Goal: Use online tool/utility

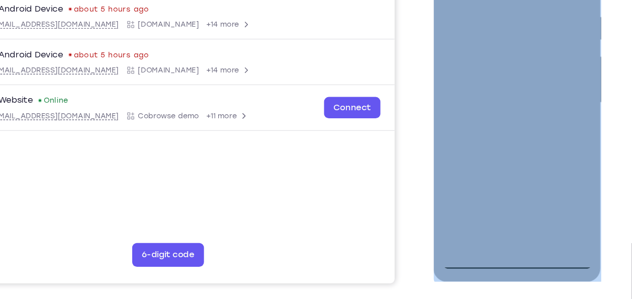
click at [506, 211] on div at bounding box center [503, 77] width 127 height 282
click at [547, 173] on div at bounding box center [503, 77] width 127 height 282
click at [504, 206] on div at bounding box center [503, 77] width 127 height 282
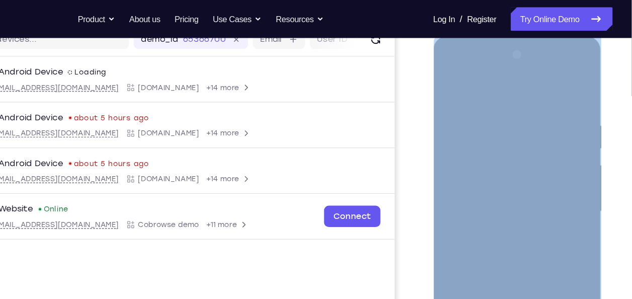
scroll to position [135, 0]
click at [471, 91] on div at bounding box center [503, 185] width 127 height 282
click at [490, 132] on div at bounding box center [503, 185] width 127 height 282
click at [447, 159] on div at bounding box center [503, 185] width 127 height 282
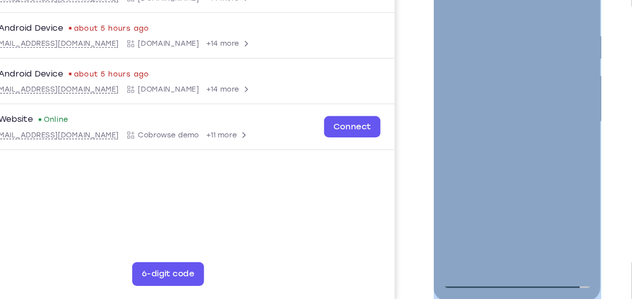
scroll to position [173, 0]
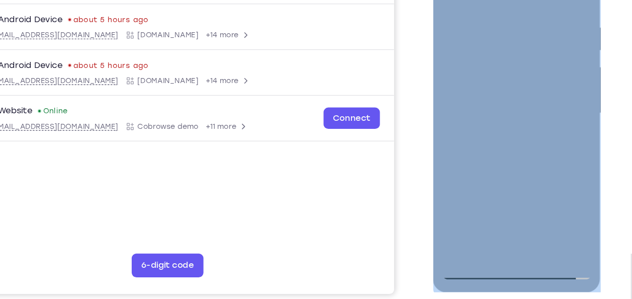
click at [514, 118] on div at bounding box center [503, 87] width 127 height 282
click at [541, 31] on div at bounding box center [503, 87] width 127 height 282
click at [570, 71] on div at bounding box center [503, 89] width 142 height 300
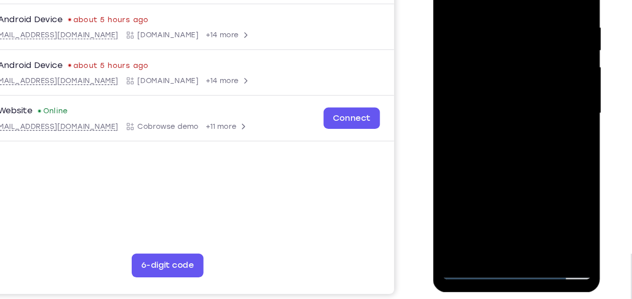
click at [567, 80] on div at bounding box center [503, 89] width 142 height 300
click at [468, 28] on div at bounding box center [503, 87] width 127 height 282
click at [558, 169] on div at bounding box center [503, 87] width 127 height 282
click at [534, 111] on div at bounding box center [503, 87] width 127 height 282
drag, startPoint x: 512, startPoint y: 139, endPoint x: 558, endPoint y: 144, distance: 45.6
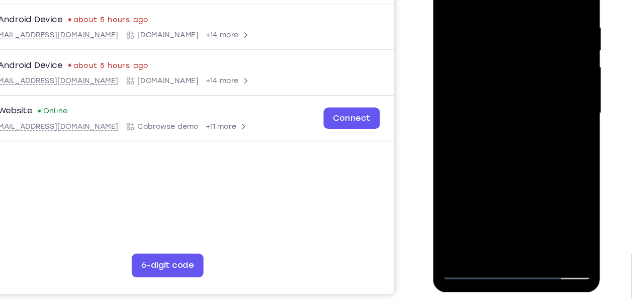
click at [558, 144] on div at bounding box center [503, 87] width 127 height 282
drag, startPoint x: 499, startPoint y: 94, endPoint x: 547, endPoint y: 97, distance: 47.9
click at [547, 97] on div at bounding box center [503, 87] width 127 height 282
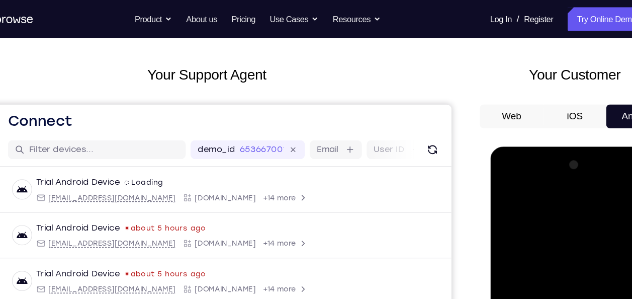
scroll to position [41, 0]
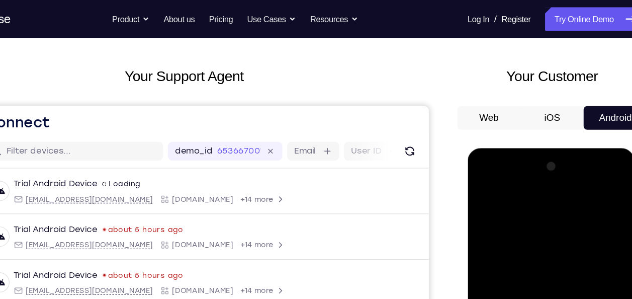
click at [593, 196] on div at bounding box center [538, 296] width 127 height 282
click at [537, 214] on div at bounding box center [538, 296] width 127 height 282
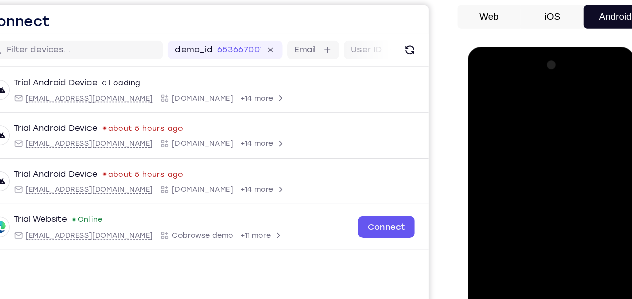
scroll to position [86, 0]
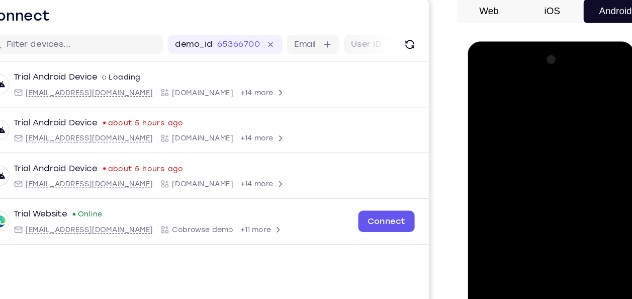
click at [595, 91] on div at bounding box center [538, 190] width 127 height 282
click at [538, 105] on div at bounding box center [538, 190] width 127 height 282
click at [590, 89] on div at bounding box center [538, 190] width 127 height 282
click at [530, 107] on div at bounding box center [538, 190] width 127 height 282
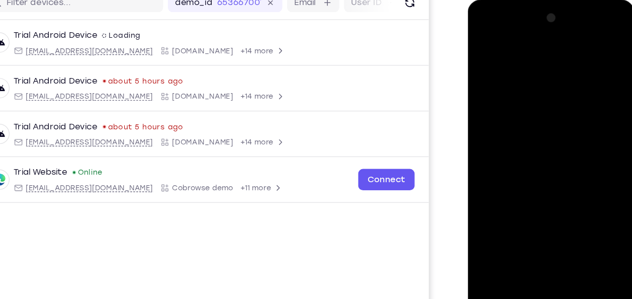
scroll to position [121, 0]
drag, startPoint x: 596, startPoint y: 94, endPoint x: 596, endPoint y: 106, distance: 12.1
click at [596, 106] on div at bounding box center [538, 149] width 127 height 282
drag, startPoint x: 519, startPoint y: 165, endPoint x: 556, endPoint y: 166, distance: 37.2
click at [556, 166] on div at bounding box center [538, 149] width 127 height 282
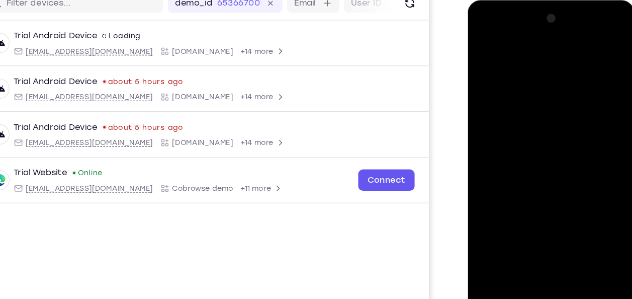
scroll to position [201, 0]
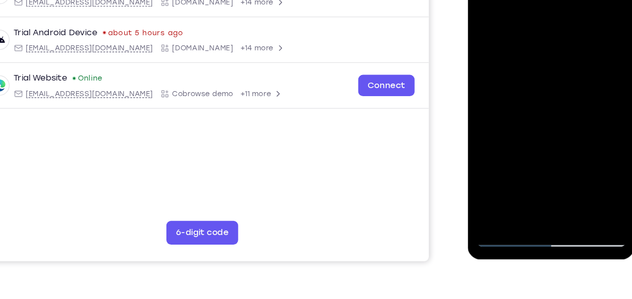
drag, startPoint x: 523, startPoint y: 124, endPoint x: 580, endPoint y: 122, distance: 56.9
click at [580, 122] on div at bounding box center [538, 55] width 127 height 282
click at [546, 81] on div at bounding box center [538, 55] width 127 height 282
click at [532, 64] on div at bounding box center [538, 55] width 127 height 282
click at [588, 102] on div at bounding box center [538, 55] width 127 height 282
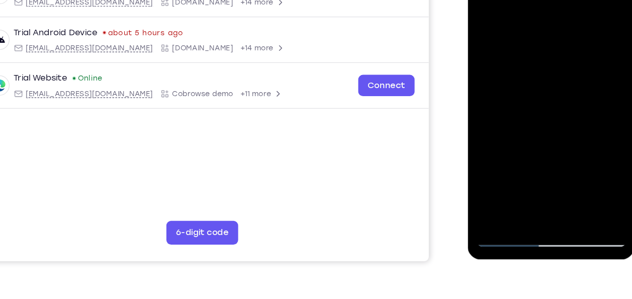
click at [582, 70] on div at bounding box center [538, 55] width 127 height 282
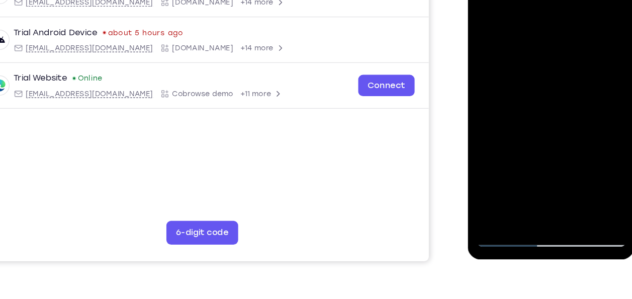
click at [582, 70] on div at bounding box center [538, 55] width 127 height 282
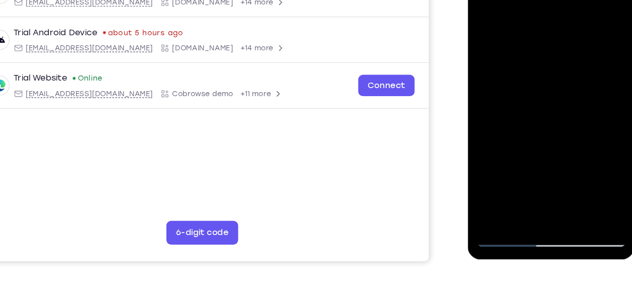
click at [582, 70] on div at bounding box center [538, 55] width 127 height 282
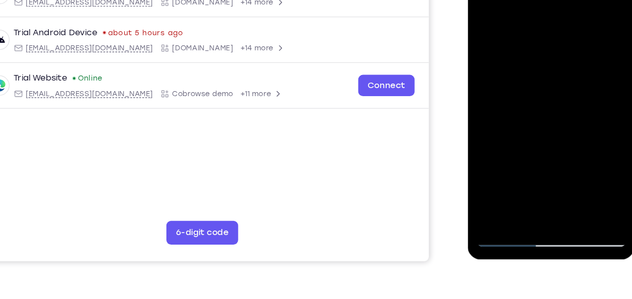
click at [582, 70] on div at bounding box center [538, 55] width 127 height 282
click at [506, 66] on div at bounding box center [538, 55] width 127 height 282
drag, startPoint x: 500, startPoint y: 99, endPoint x: 507, endPoint y: 102, distance: 7.5
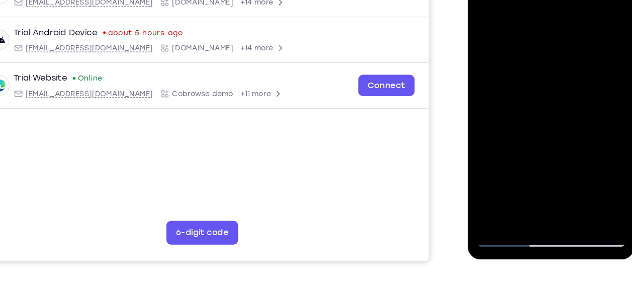
click at [507, 102] on div at bounding box center [538, 55] width 127 height 282
click at [558, 76] on div at bounding box center [538, 55] width 127 height 282
click at [577, 69] on div at bounding box center [538, 55] width 127 height 282
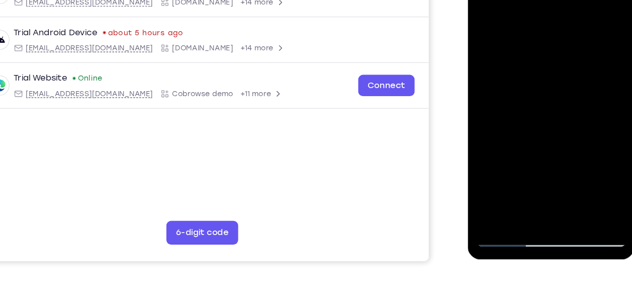
click at [577, 69] on div at bounding box center [538, 55] width 127 height 282
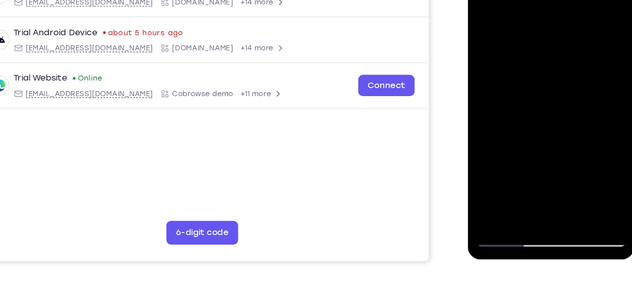
click at [577, 69] on div at bounding box center [538, 55] width 127 height 282
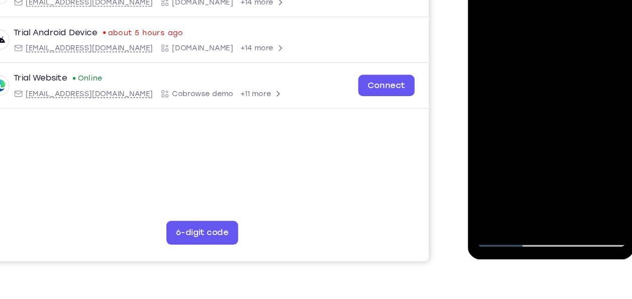
click at [577, 69] on div at bounding box center [538, 55] width 127 height 282
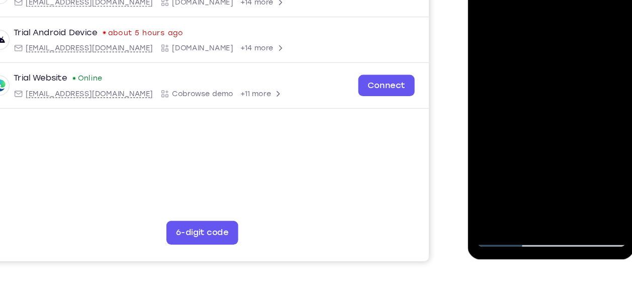
click at [577, 69] on div at bounding box center [538, 55] width 127 height 282
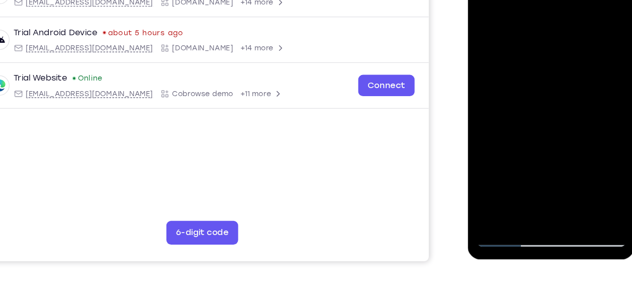
click at [577, 69] on div at bounding box center [538, 55] width 127 height 282
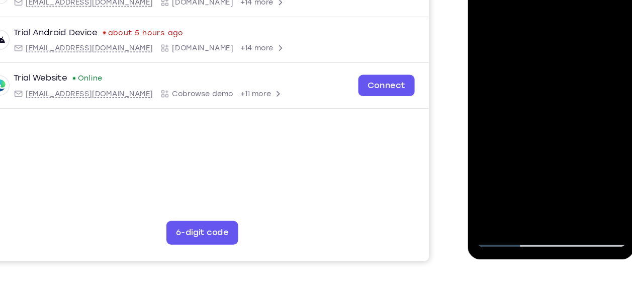
click at [577, 69] on div at bounding box center [538, 55] width 127 height 282
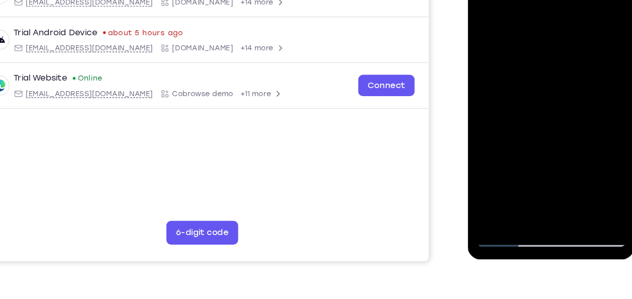
click at [520, 74] on div at bounding box center [538, 55] width 127 height 282
click at [500, 187] on div at bounding box center [538, 55] width 127 height 282
click at [495, 73] on div at bounding box center [538, 55] width 127 height 282
drag, startPoint x: 495, startPoint y: 73, endPoint x: 554, endPoint y: 69, distance: 59.0
click at [554, 69] on div at bounding box center [538, 55] width 127 height 282
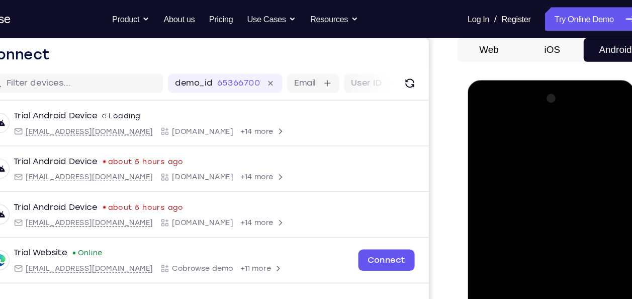
scroll to position [98, 0]
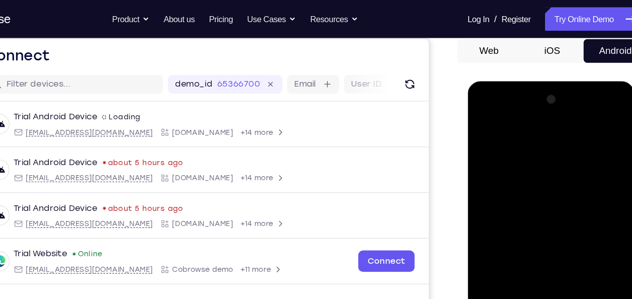
click at [592, 128] on div at bounding box center [538, 229] width 127 height 282
click at [540, 144] on div at bounding box center [538, 229] width 127 height 282
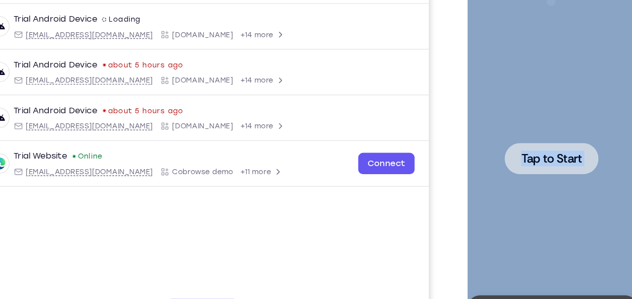
scroll to position [153, 0]
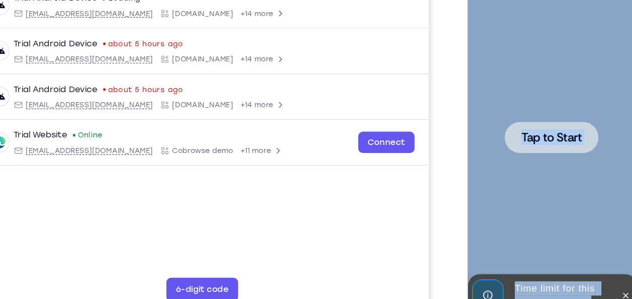
click at [540, 126] on div at bounding box center [538, 111] width 127 height 282
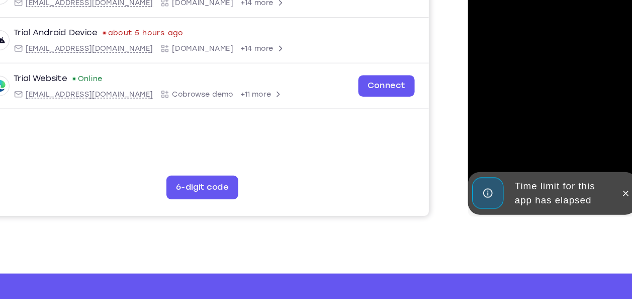
scroll to position [240, 0]
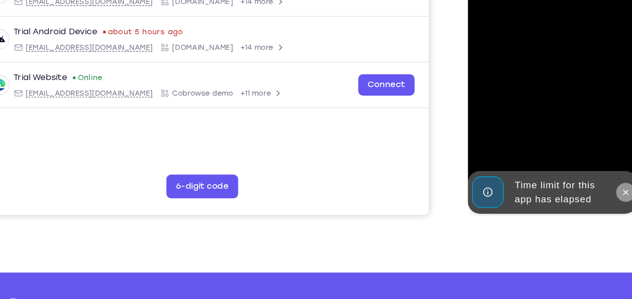
click at [596, 143] on button at bounding box center [601, 142] width 16 height 16
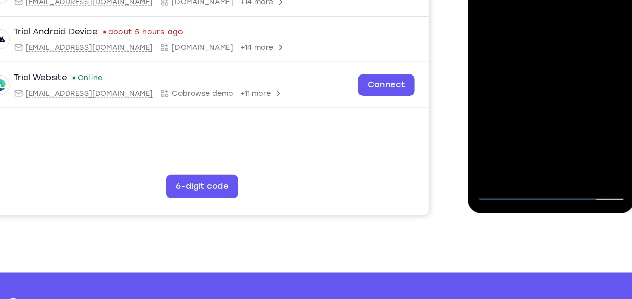
click at [535, 141] on div at bounding box center [538, 8] width 127 height 282
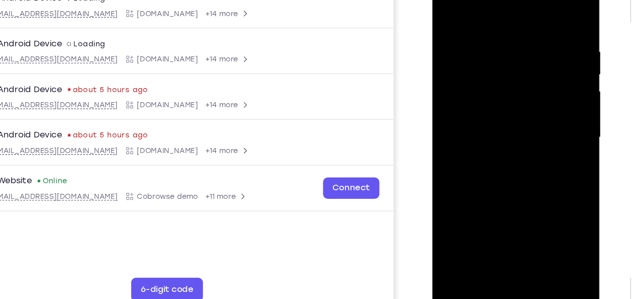
click at [548, 204] on div at bounding box center [503, 111] width 127 height 282
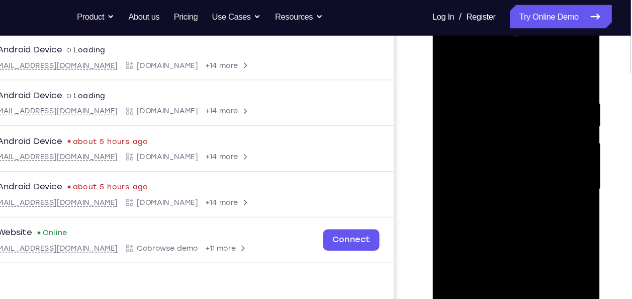
scroll to position [110, 0]
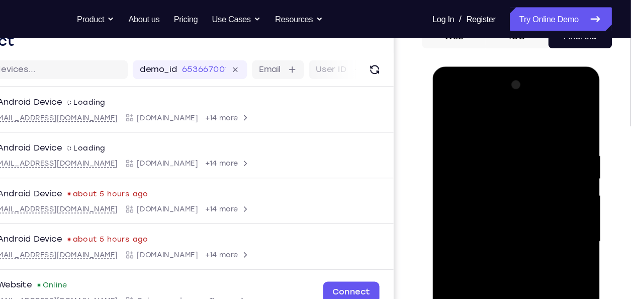
click at [493, 112] on div at bounding box center [503, 215] width 127 height 282
click at [480, 157] on div at bounding box center [503, 215] width 127 height 282
click at [456, 139] on div at bounding box center [503, 215] width 127 height 282
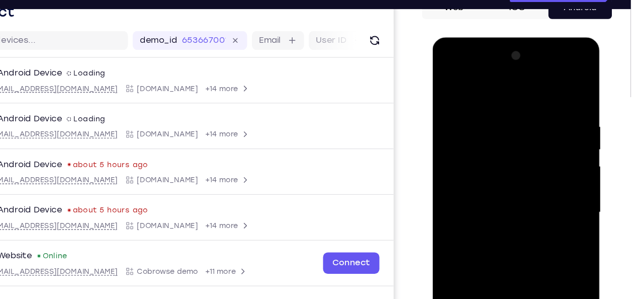
click at [461, 137] on div at bounding box center [503, 186] width 127 height 282
click at [490, 173] on div at bounding box center [503, 186] width 127 height 282
click at [538, 203] on div at bounding box center [503, 186] width 127 height 282
click at [507, 183] on div at bounding box center [503, 186] width 127 height 282
click at [540, 219] on div at bounding box center [503, 186] width 127 height 282
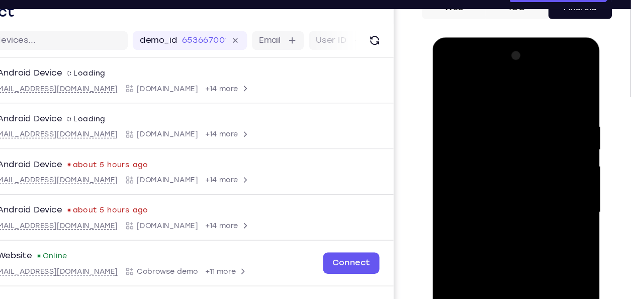
click at [549, 245] on div at bounding box center [503, 186] width 127 height 282
click at [460, 164] on div at bounding box center [503, 186] width 127 height 282
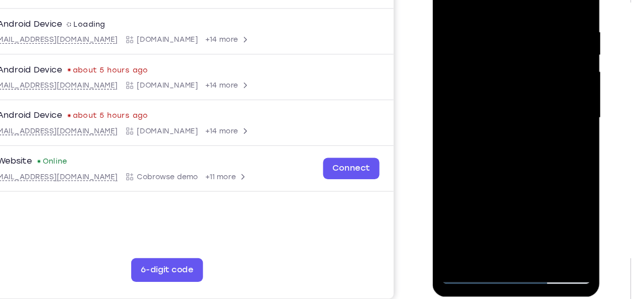
click at [512, 181] on div at bounding box center [503, 92] width 127 height 282
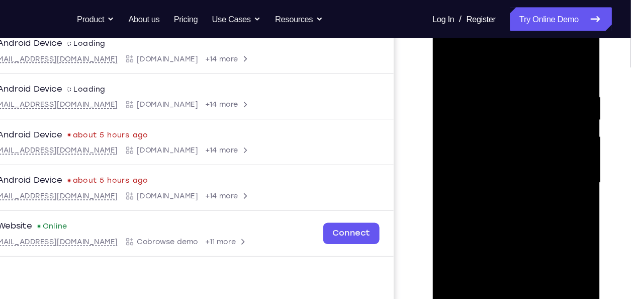
scroll to position [158, 0]
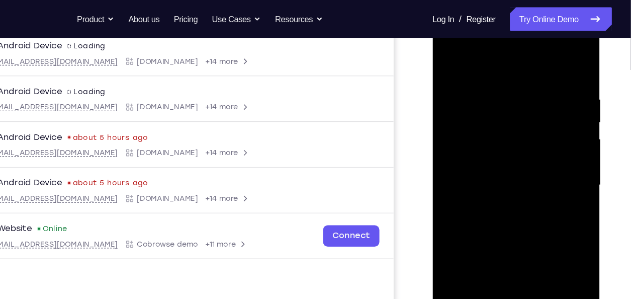
click at [529, 60] on div at bounding box center [503, 159] width 127 height 282
click at [529, 178] on div at bounding box center [503, 159] width 127 height 282
click at [495, 196] on div at bounding box center [503, 159] width 127 height 282
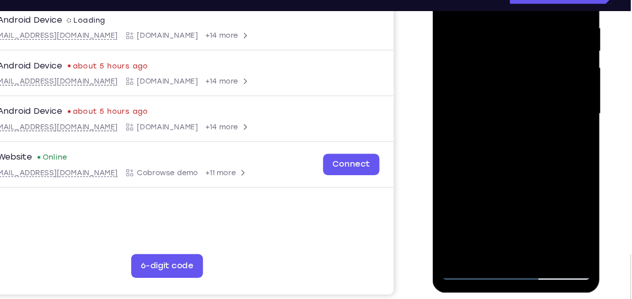
scroll to position [196, 0]
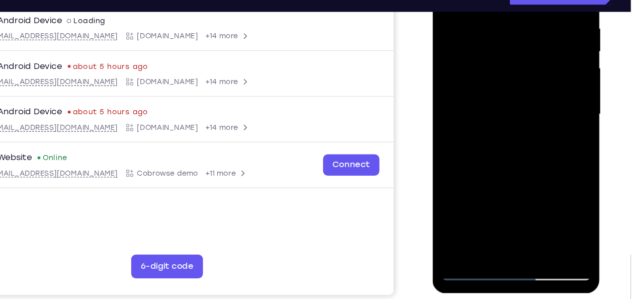
click at [548, 154] on div at bounding box center [503, 88] width 127 height 282
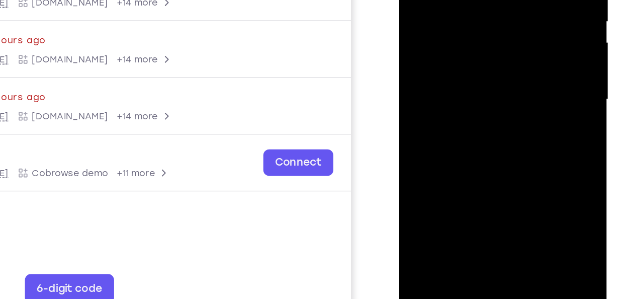
click at [512, 72] on div at bounding box center [470, 31] width 127 height 282
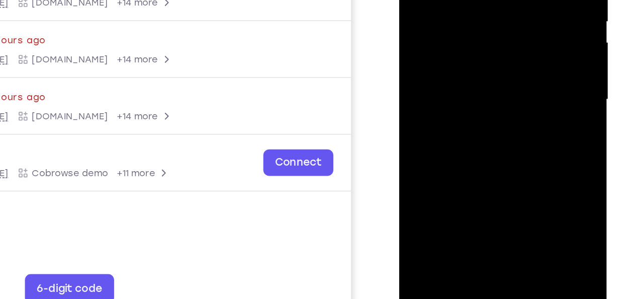
click at [512, 72] on div at bounding box center [470, 31] width 127 height 282
click at [426, 74] on div at bounding box center [470, 31] width 127 height 282
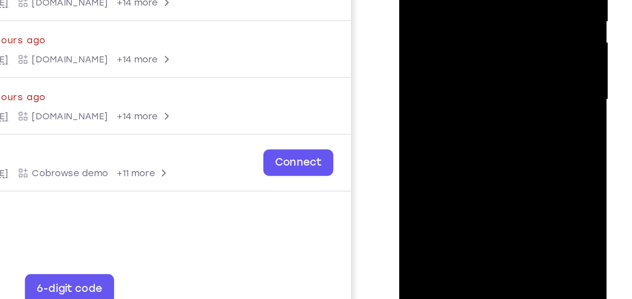
click at [426, 74] on div at bounding box center [470, 31] width 127 height 282
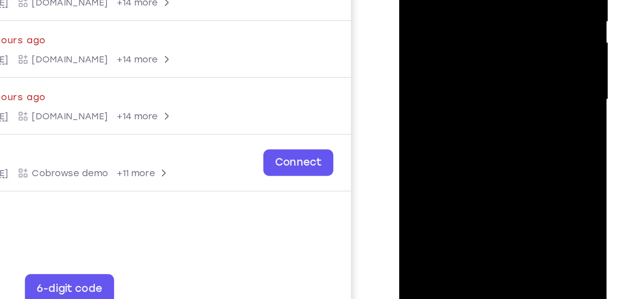
click at [426, 74] on div at bounding box center [470, 31] width 127 height 282
click at [506, 68] on div at bounding box center [470, 31] width 127 height 282
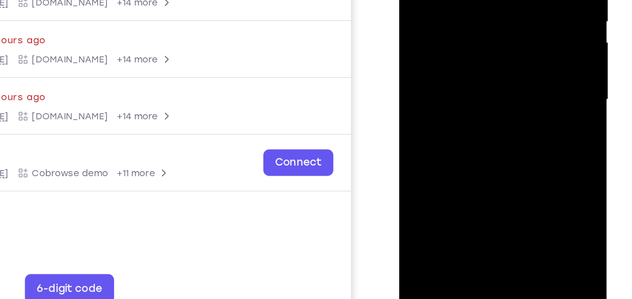
click at [506, 68] on div at bounding box center [470, 31] width 127 height 282
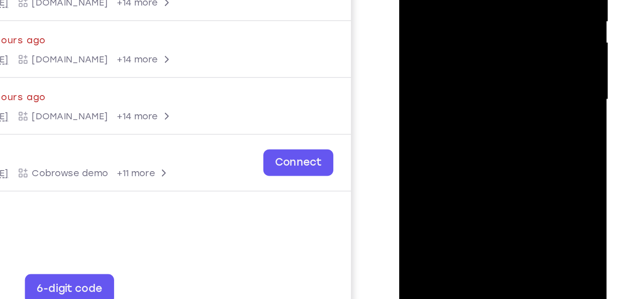
click at [506, 68] on div at bounding box center [470, 31] width 127 height 282
click at [434, 77] on div at bounding box center [470, 31] width 127 height 282
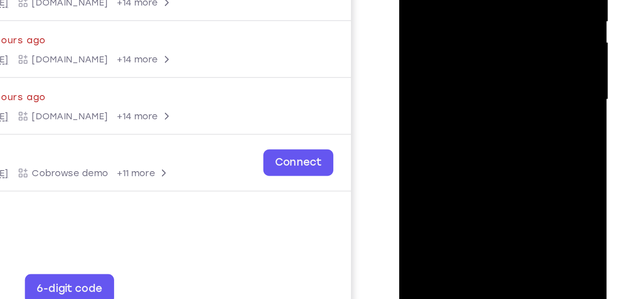
click at [434, 77] on div at bounding box center [470, 31] width 127 height 282
click at [515, 82] on div at bounding box center [470, 31] width 127 height 282
click at [512, 78] on div at bounding box center [470, 31] width 127 height 282
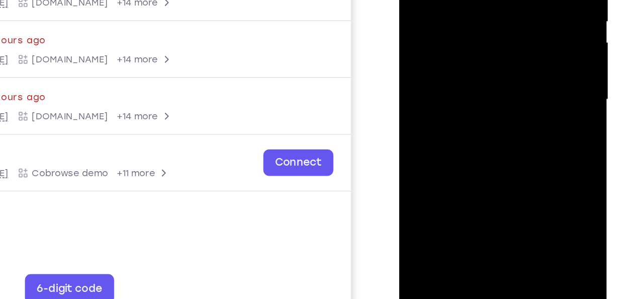
click at [440, 79] on div at bounding box center [470, 31] width 127 height 282
click at [509, 85] on div at bounding box center [470, 31] width 127 height 282
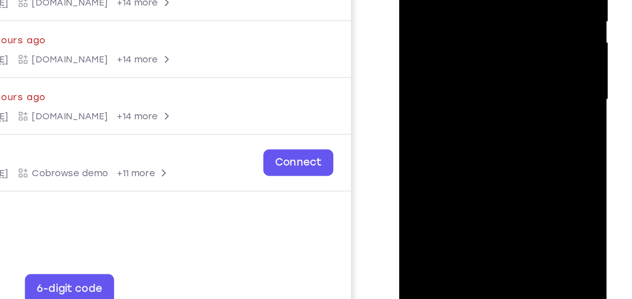
click at [509, 85] on div at bounding box center [470, 31] width 127 height 282
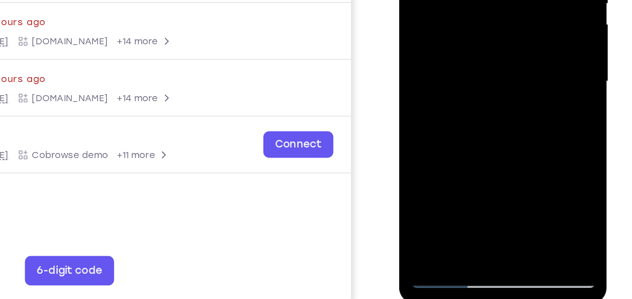
click at [415, 132] on div at bounding box center [470, 13] width 127 height 282
click at [421, 132] on div at bounding box center [470, 13] width 127 height 282
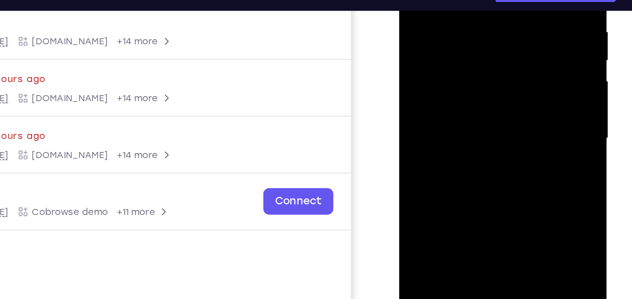
click at [420, 34] on div at bounding box center [470, 70] width 127 height 282
click at [413, 6] on div at bounding box center [470, 70] width 127 height 282
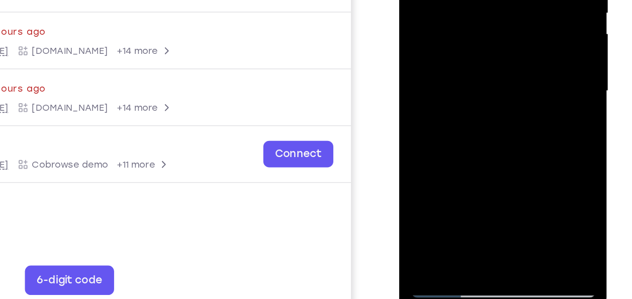
click at [442, 126] on div at bounding box center [470, 22] width 127 height 282
click at [451, 106] on div at bounding box center [470, 22] width 127 height 282
click at [421, 138] on div at bounding box center [470, 22] width 127 height 282
click at [431, 82] on div at bounding box center [470, 22] width 127 height 282
click at [435, 95] on div at bounding box center [470, 22] width 127 height 282
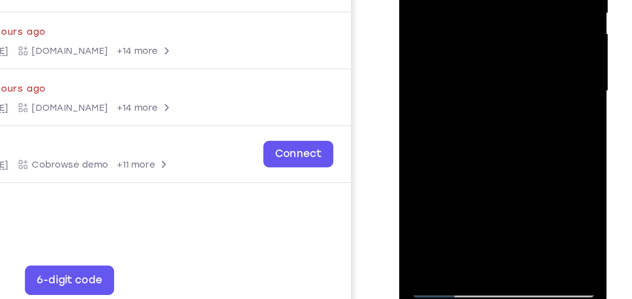
click at [509, 64] on div at bounding box center [470, 22] width 127 height 282
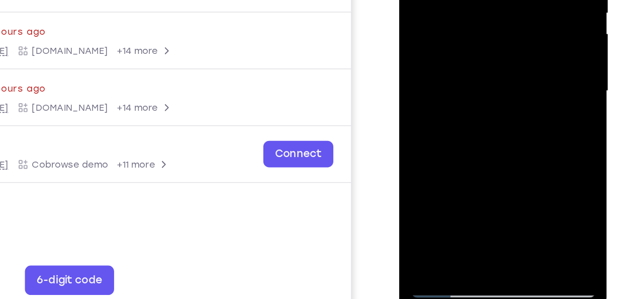
click at [509, 64] on div at bounding box center [470, 22] width 127 height 282
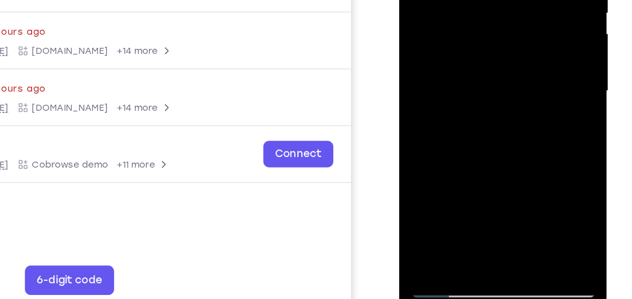
click at [509, 64] on div at bounding box center [470, 22] width 127 height 282
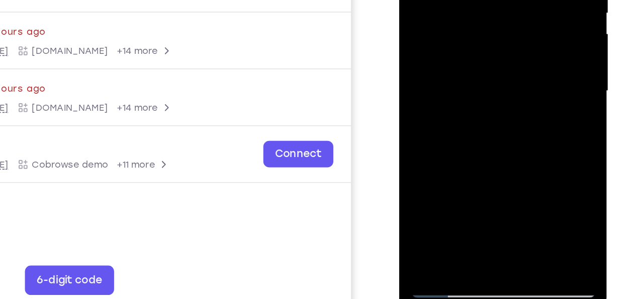
click at [512, 64] on div at bounding box center [470, 22] width 127 height 282
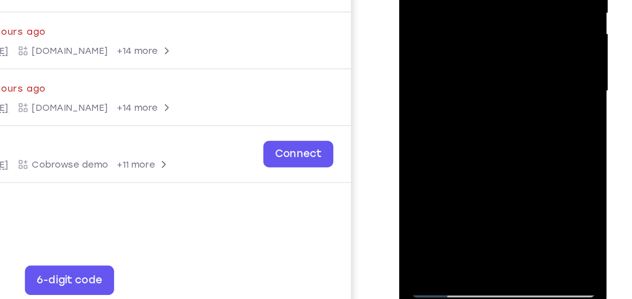
click at [512, 64] on div at bounding box center [470, 22] width 127 height 282
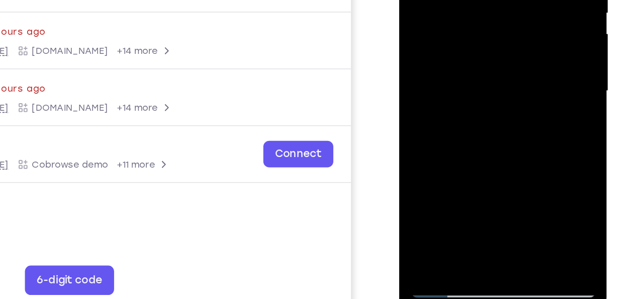
click at [512, 64] on div at bounding box center [470, 22] width 127 height 282
click at [463, 87] on div at bounding box center [470, 22] width 127 height 282
click at [473, 78] on div at bounding box center [470, 22] width 127 height 282
click at [461, 94] on div at bounding box center [470, 22] width 127 height 282
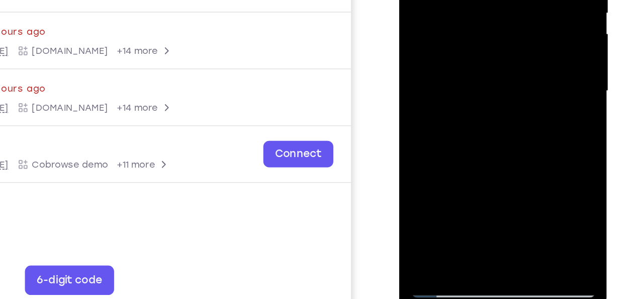
click at [477, 95] on div at bounding box center [470, 22] width 127 height 282
drag, startPoint x: 462, startPoint y: 95, endPoint x: 473, endPoint y: 95, distance: 10.6
click at [473, 95] on div at bounding box center [470, 22] width 127 height 282
click at [502, 61] on div at bounding box center [470, 22] width 127 height 282
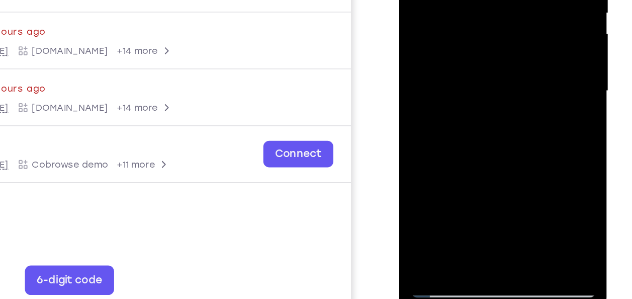
click at [502, 61] on div at bounding box center [470, 22] width 127 height 282
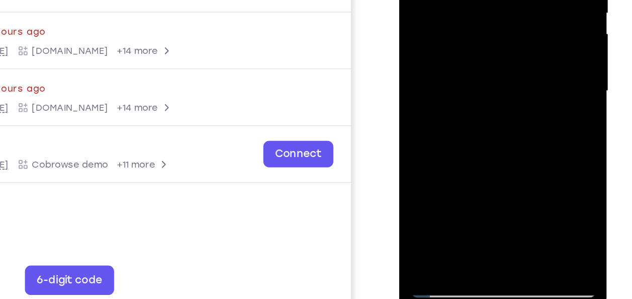
click at [502, 61] on div at bounding box center [470, 22] width 127 height 282
click at [506, 64] on div at bounding box center [470, 22] width 127 height 282
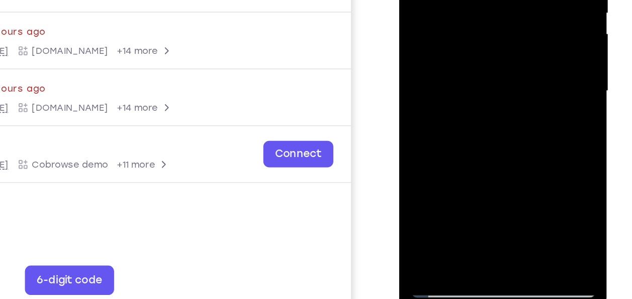
click at [506, 64] on div at bounding box center [470, 22] width 127 height 282
click at [515, 67] on div at bounding box center [470, 22] width 127 height 282
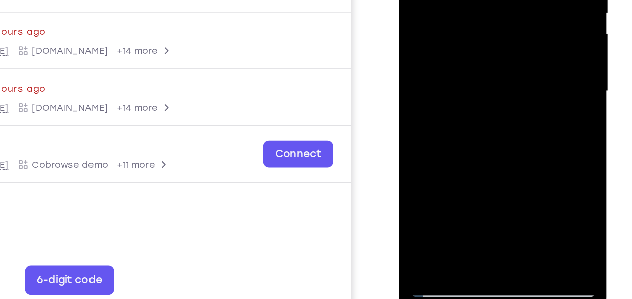
click at [515, 67] on div at bounding box center [470, 22] width 127 height 282
click at [515, 63] on div at bounding box center [470, 22] width 127 height 282
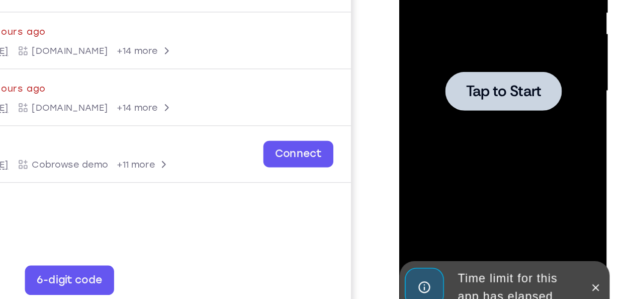
click at [457, 24] on span "Tap to Start" at bounding box center [469, 22] width 51 height 10
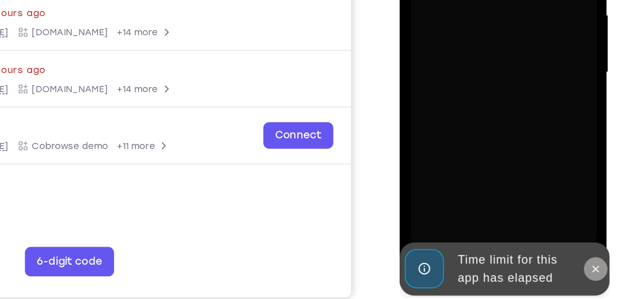
click at [530, 137] on icon at bounding box center [533, 137] width 8 height 8
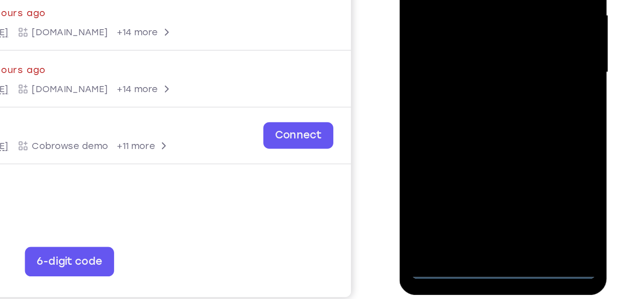
click at [469, 140] on div at bounding box center [470, 4] width 127 height 282
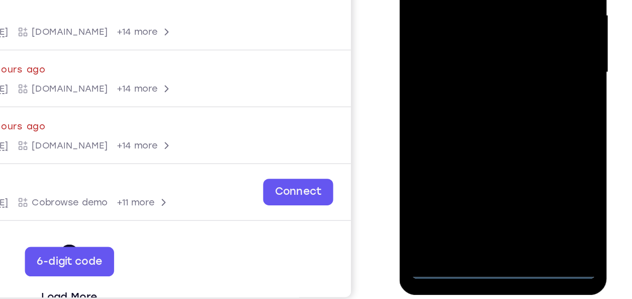
click at [519, 101] on div at bounding box center [470, 4] width 127 height 282
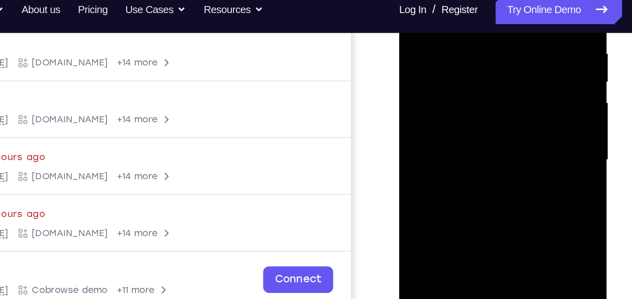
scroll to position [167, 0]
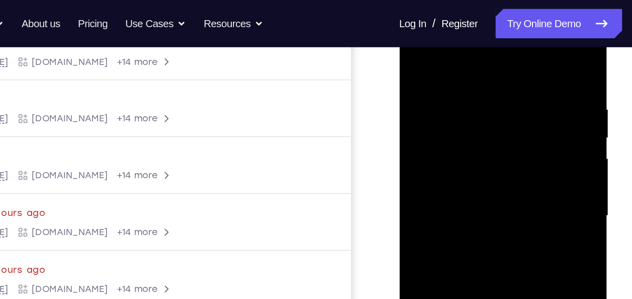
click at [439, 48] on div at bounding box center [470, 148] width 127 height 282
click at [439, 49] on div at bounding box center [470, 148] width 127 height 282
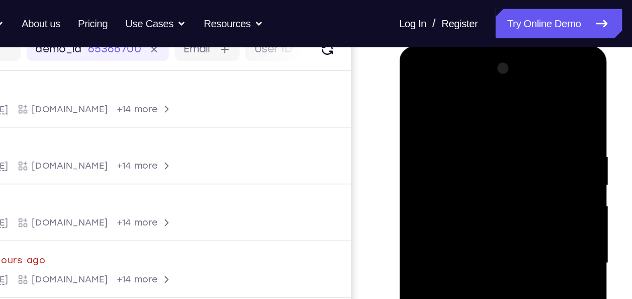
click at [427, 76] on div at bounding box center [470, 194] width 127 height 282
click at [423, 94] on div at bounding box center [470, 194] width 127 height 282
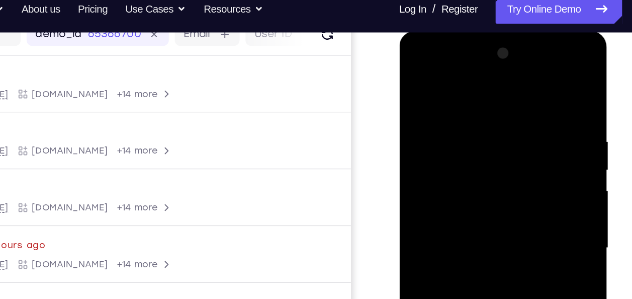
click at [461, 122] on div at bounding box center [470, 179] width 127 height 282
click at [415, 165] on div at bounding box center [470, 179] width 127 height 282
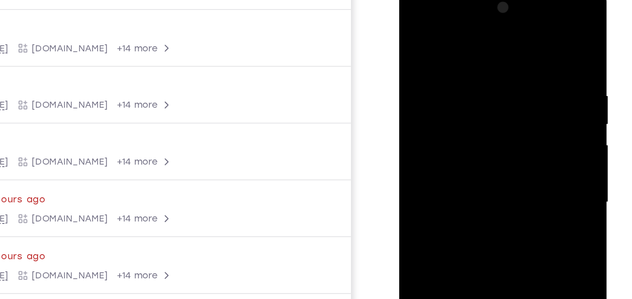
click at [417, 113] on div at bounding box center [470, 133] width 127 height 282
click at [414, 115] on div at bounding box center [470, 133] width 127 height 282
click at [416, 93] on div at bounding box center [470, 133] width 127 height 282
click at [436, 97] on div at bounding box center [470, 133] width 127 height 282
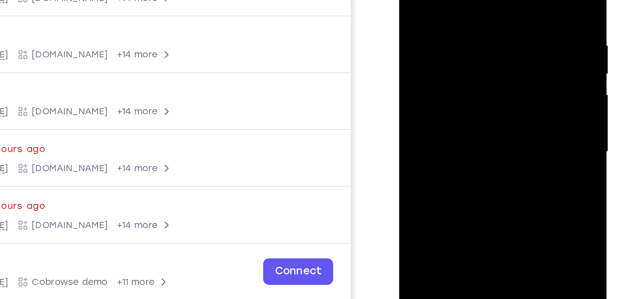
click at [433, 45] on div at bounding box center [470, 84] width 127 height 282
click at [477, 169] on div at bounding box center [470, 84] width 127 height 282
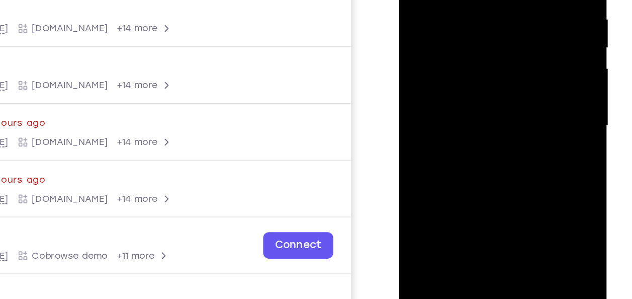
click at [486, 139] on div at bounding box center [470, 58] width 127 height 282
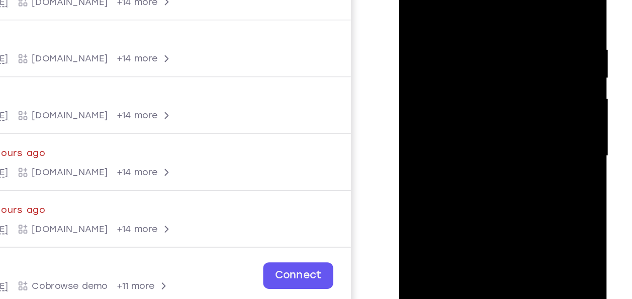
click at [496, 0] on div at bounding box center [470, 87] width 127 height 282
click at [444, 140] on div at bounding box center [470, 87] width 127 height 282
click at [468, 133] on div at bounding box center [470, 87] width 127 height 282
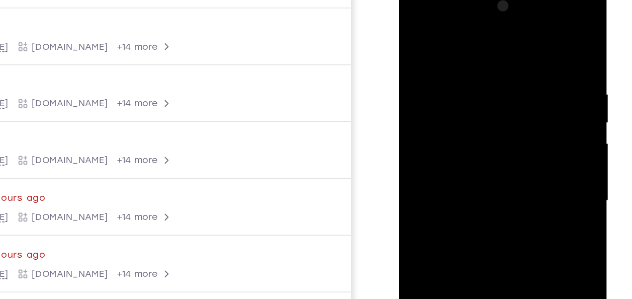
click at [524, 102] on div at bounding box center [470, 132] width 127 height 282
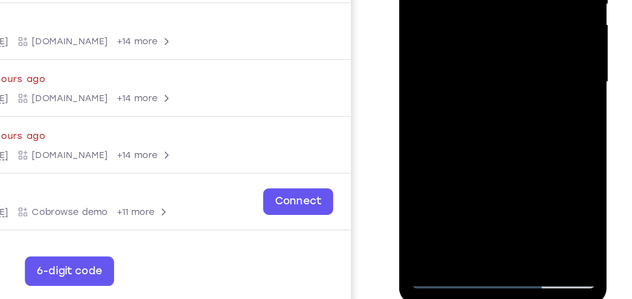
scroll to position [166, 0]
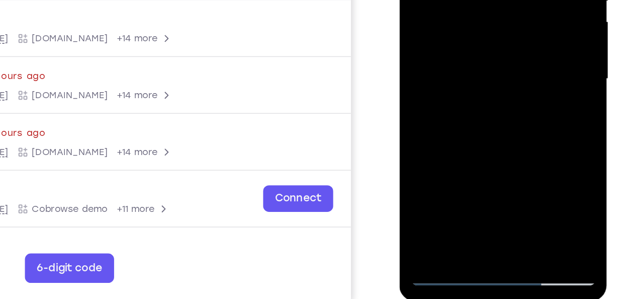
click at [434, 141] on div at bounding box center [470, 11] width 127 height 282
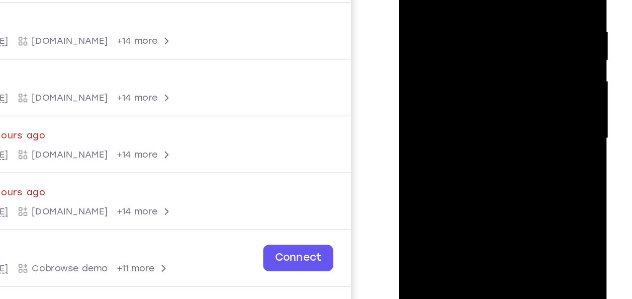
scroll to position [165, 0]
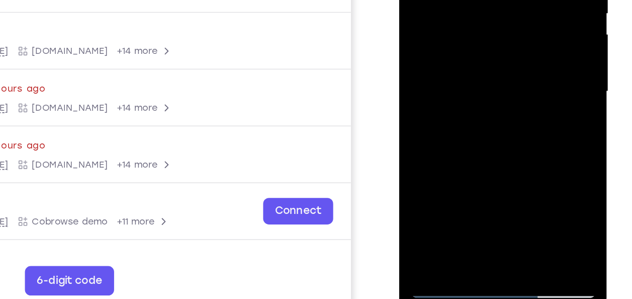
click at [521, 138] on div at bounding box center [470, 23] width 127 height 282
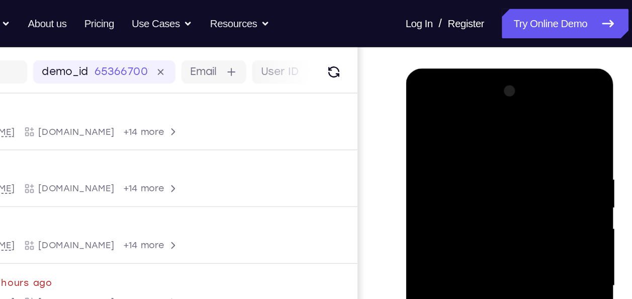
scroll to position [119, 0]
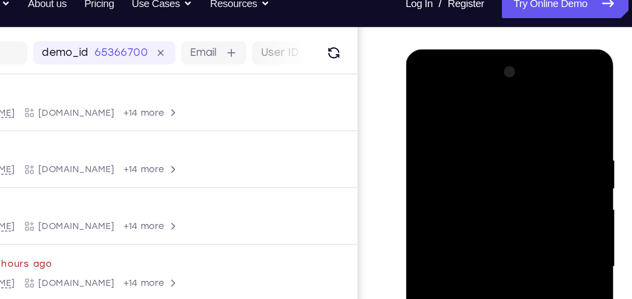
click at [523, 168] on div at bounding box center [476, 197] width 127 height 282
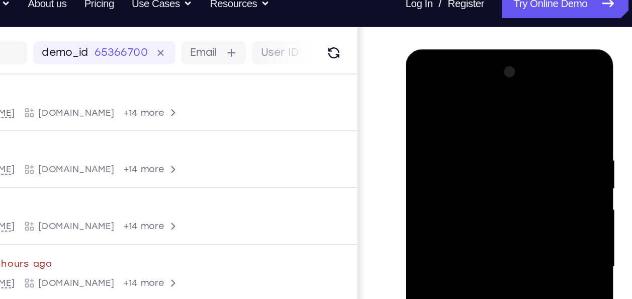
click at [523, 168] on div at bounding box center [476, 197] width 127 height 282
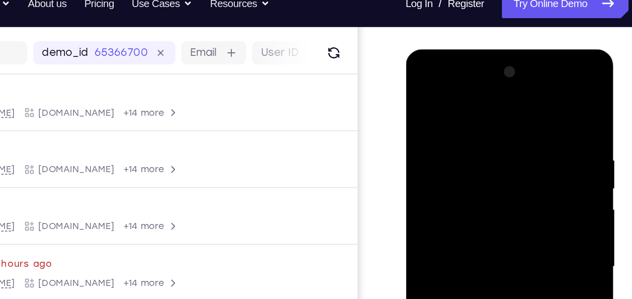
click at [523, 168] on div at bounding box center [476, 197] width 127 height 282
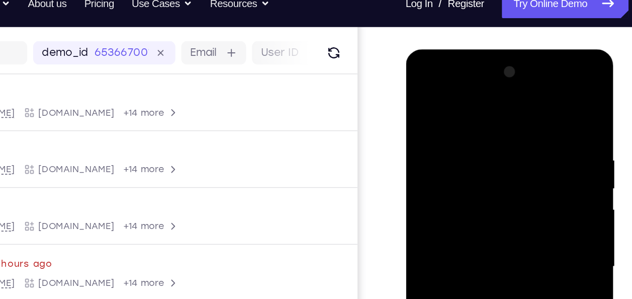
click at [523, 168] on div at bounding box center [476, 197] width 127 height 282
click at [429, 165] on div at bounding box center [476, 197] width 127 height 282
click at [510, 163] on div at bounding box center [476, 197] width 127 height 282
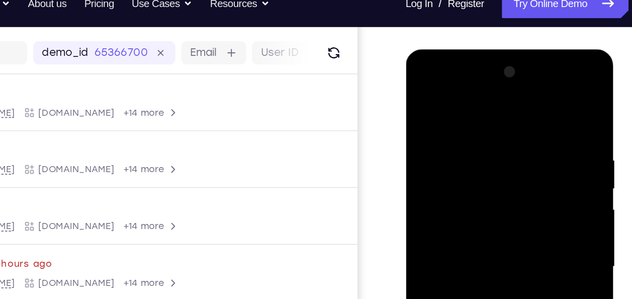
click at [510, 163] on div at bounding box center [476, 197] width 127 height 282
click at [441, 196] on div at bounding box center [476, 197] width 127 height 282
click at [461, 198] on div at bounding box center [476, 197] width 127 height 282
click at [457, 195] on div at bounding box center [476, 197] width 127 height 282
click at [471, 196] on div at bounding box center [476, 197] width 127 height 282
